Goal: Information Seeking & Learning: Learn about a topic

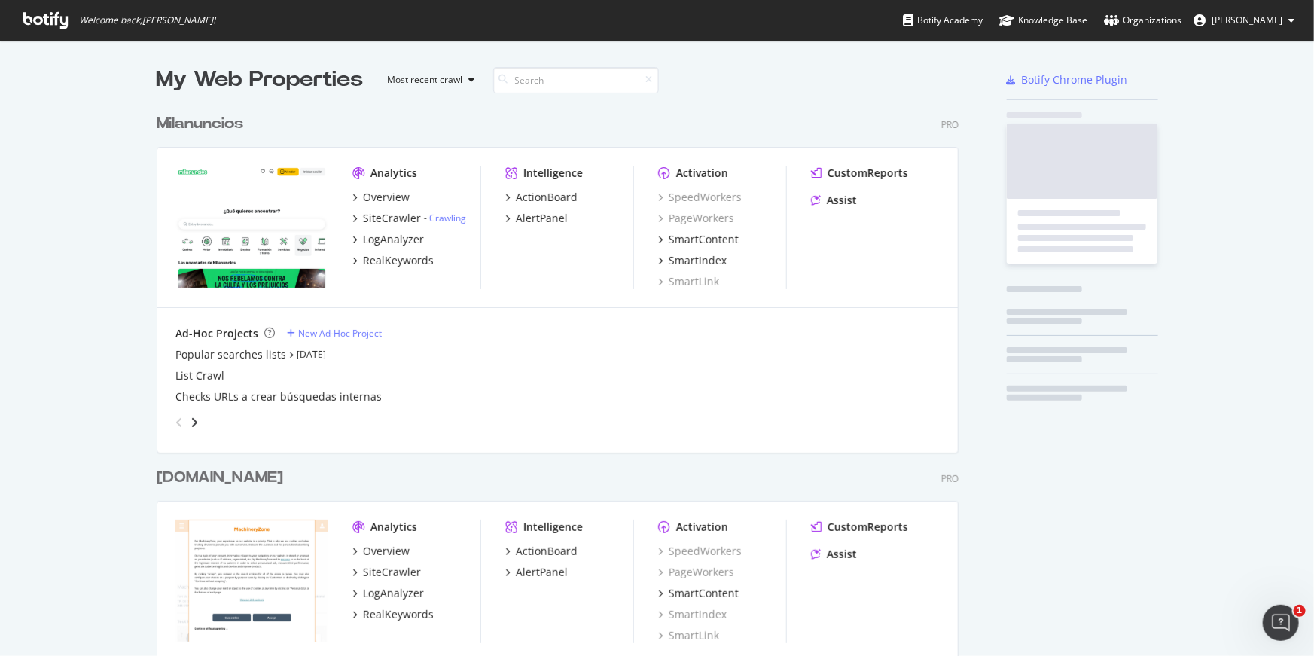
scroll to position [4414, 814]
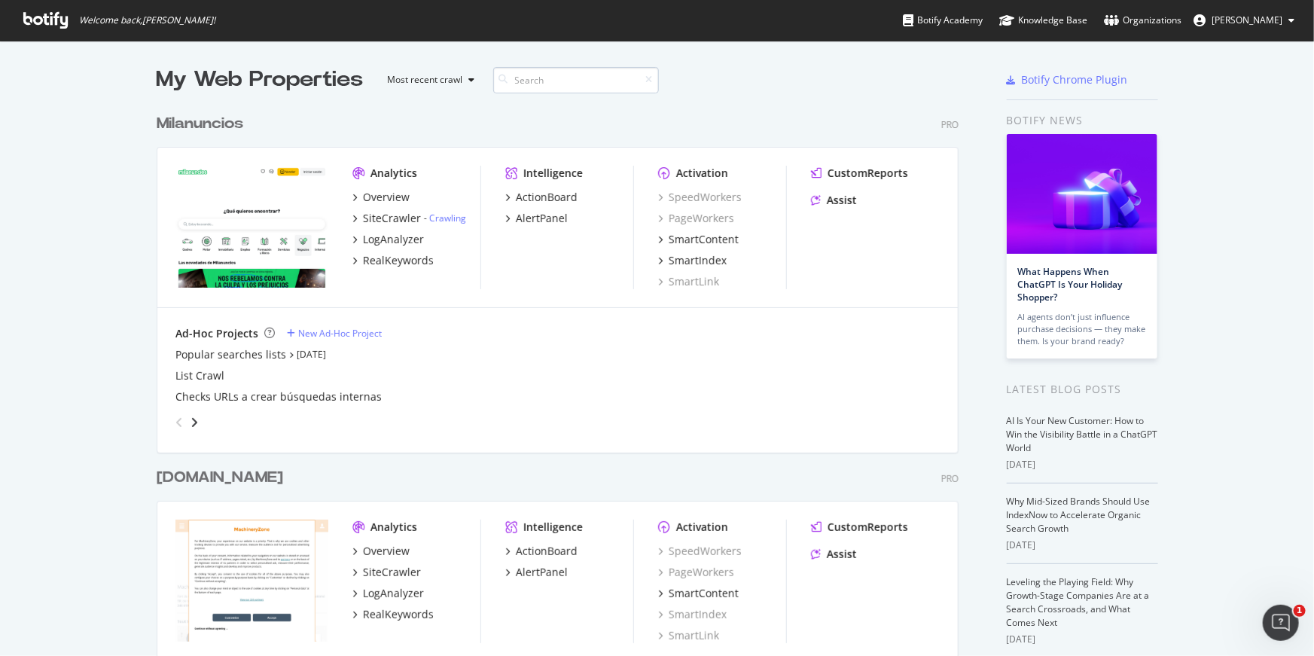
click at [582, 75] on input at bounding box center [576, 80] width 166 height 26
type input "foto"
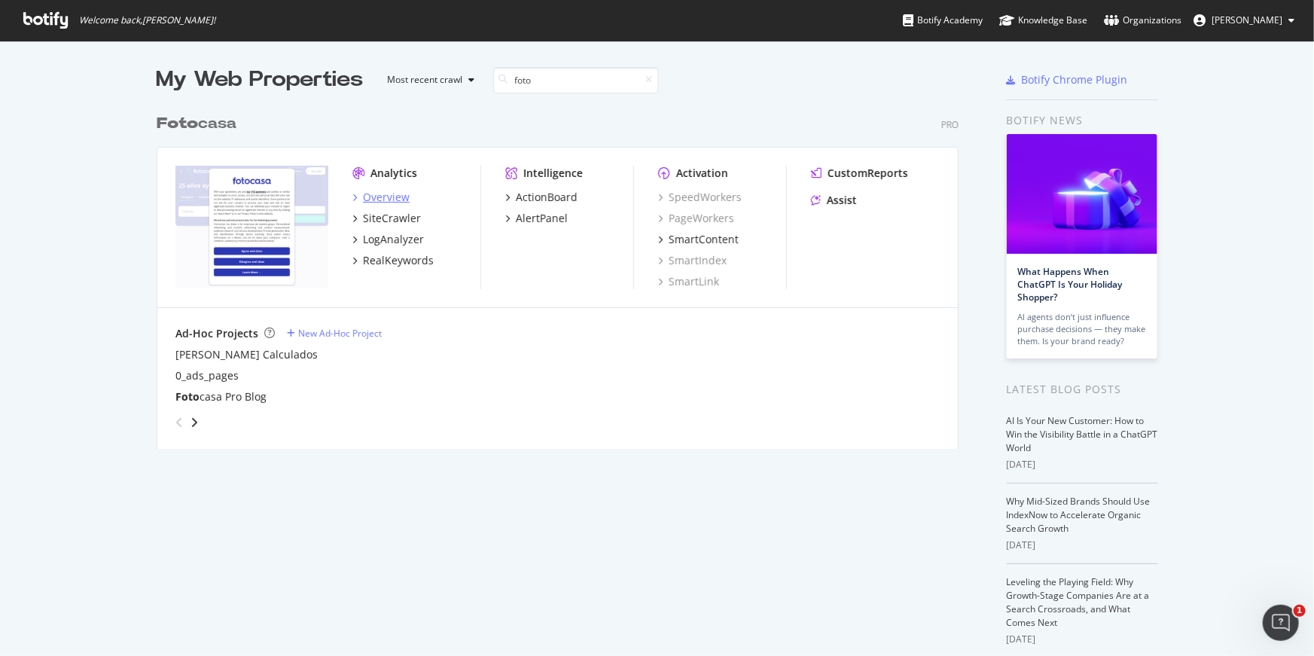
click at [386, 200] on div "Overview" at bounding box center [386, 197] width 47 height 15
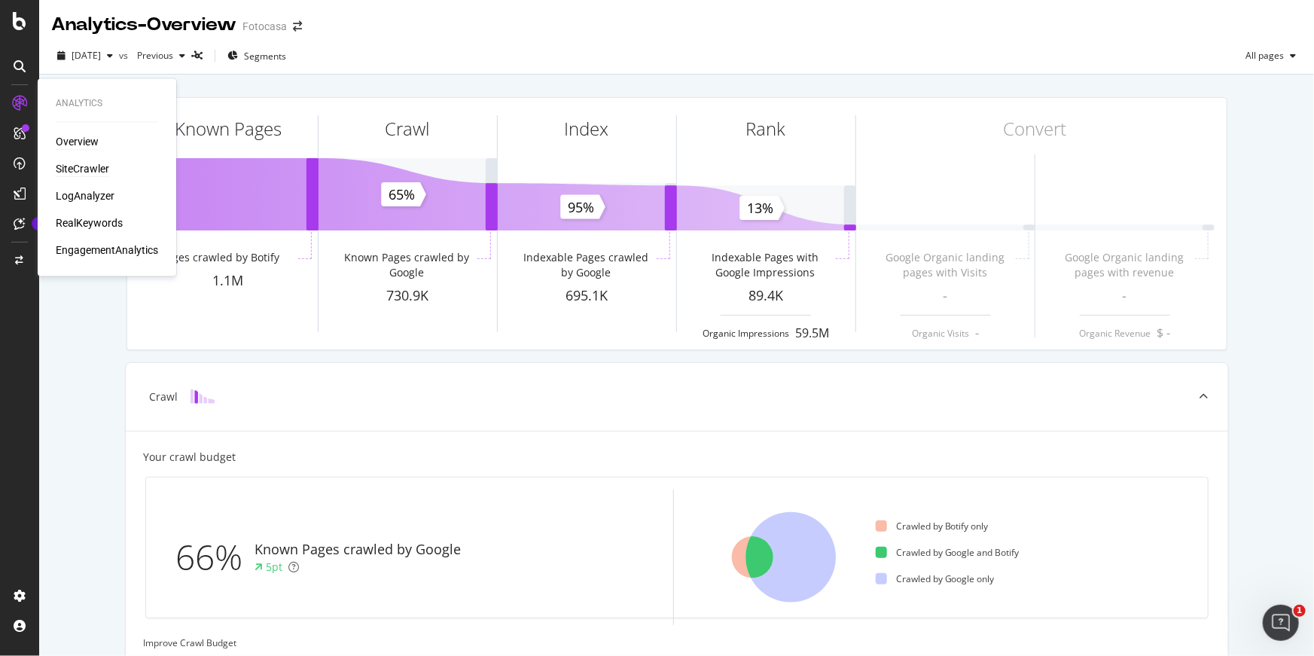
click at [98, 169] on div "SiteCrawler" at bounding box center [82, 169] width 53 height 15
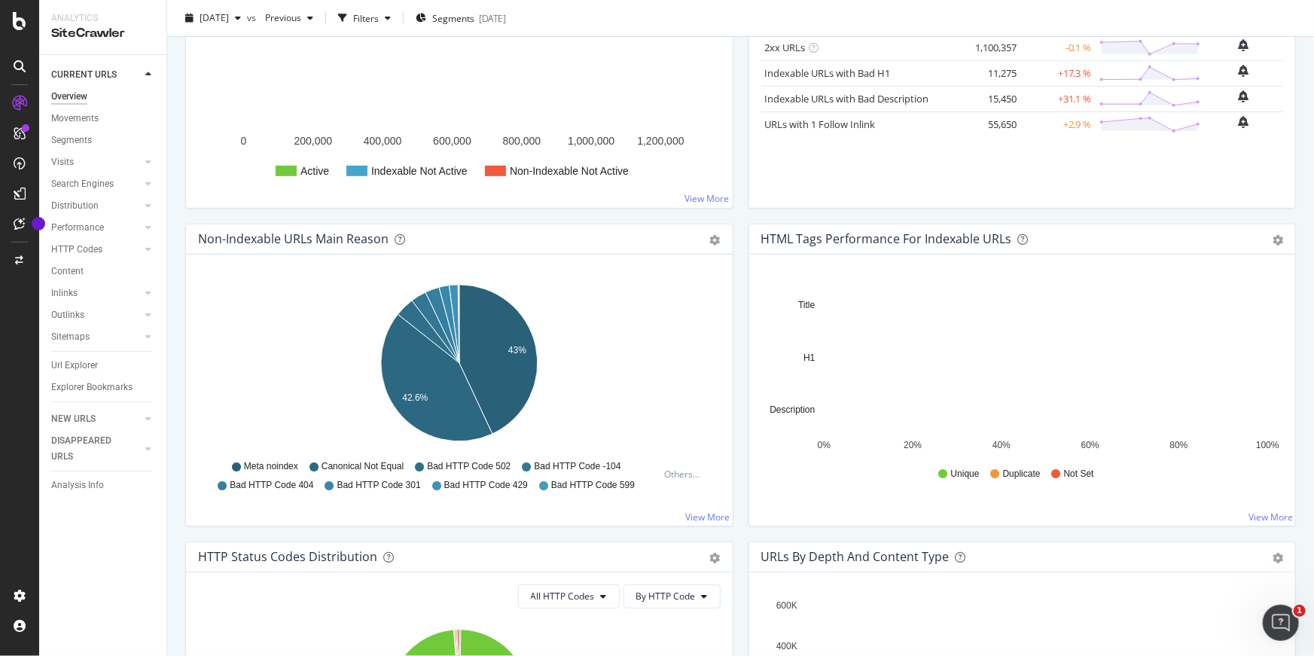
scroll to position [720, 0]
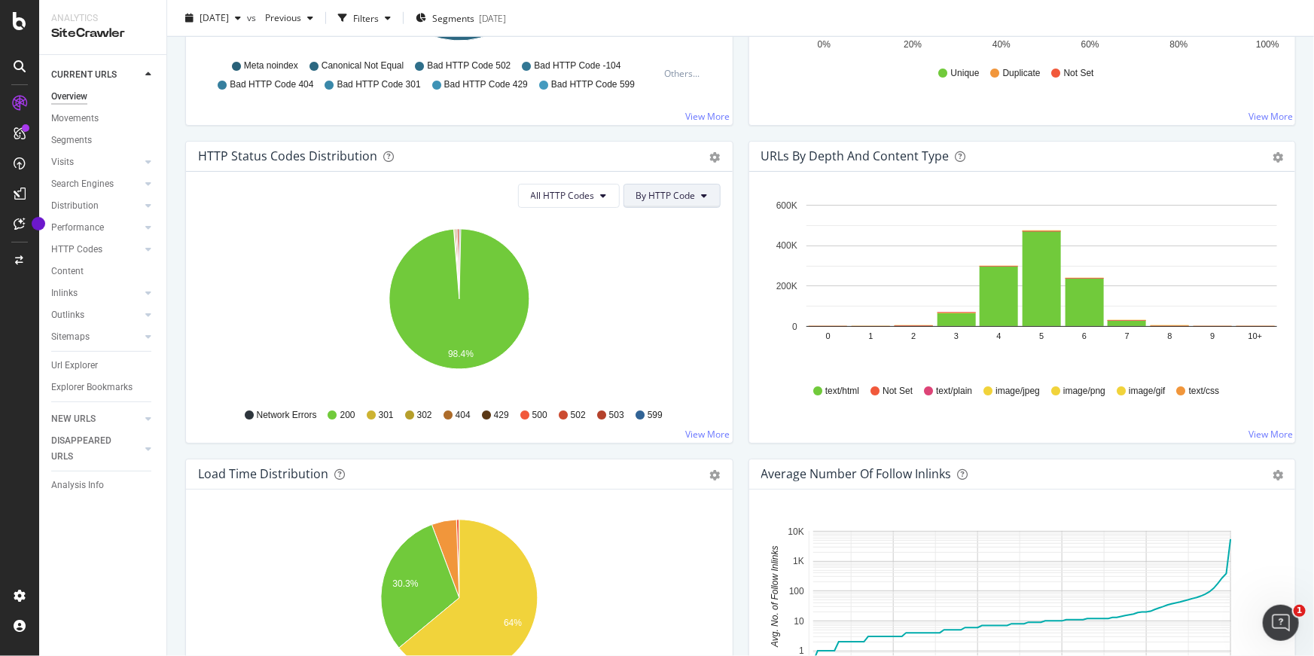
click at [688, 189] on span "By HTTP Code" at bounding box center [666, 195] width 60 height 13
click at [582, 193] on span "All HTTP Codes" at bounding box center [563, 195] width 64 height 13
click at [562, 340] on span "4xx family" at bounding box center [571, 336] width 76 height 14
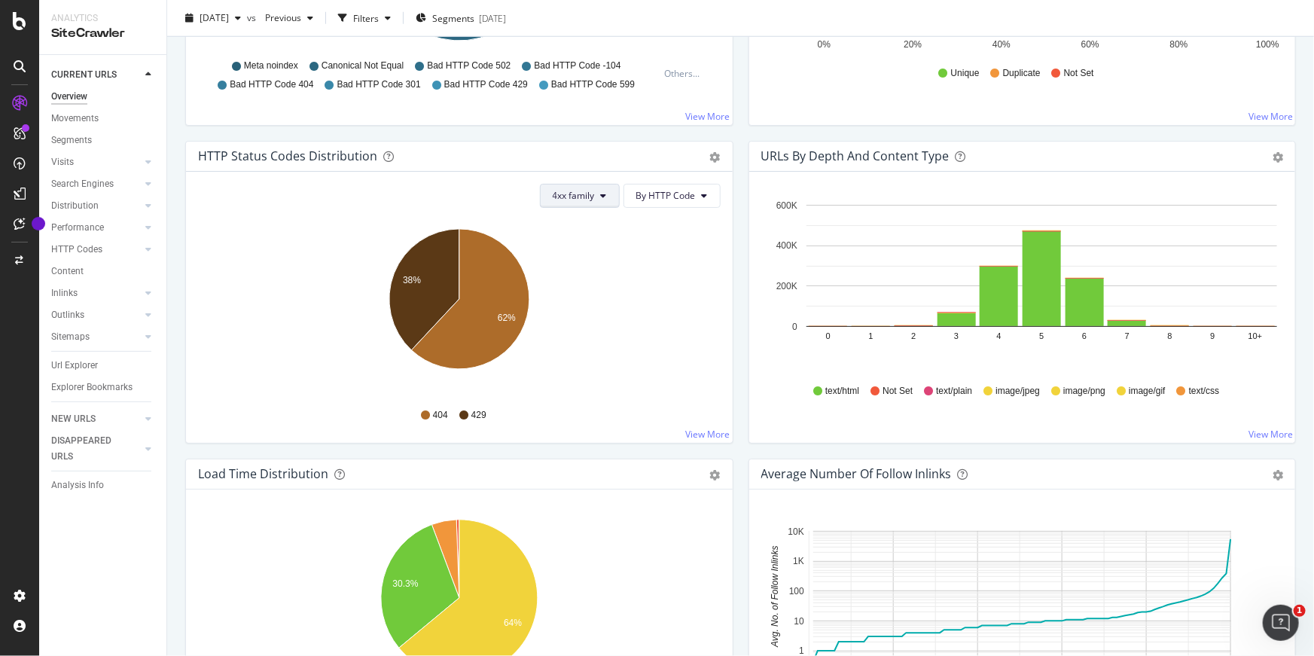
click at [582, 186] on button "4xx family" at bounding box center [580, 196] width 80 height 24
click at [588, 369] on span "5xx family" at bounding box center [592, 364] width 76 height 14
